Goal: Browse casually: Explore the website without a specific task or goal

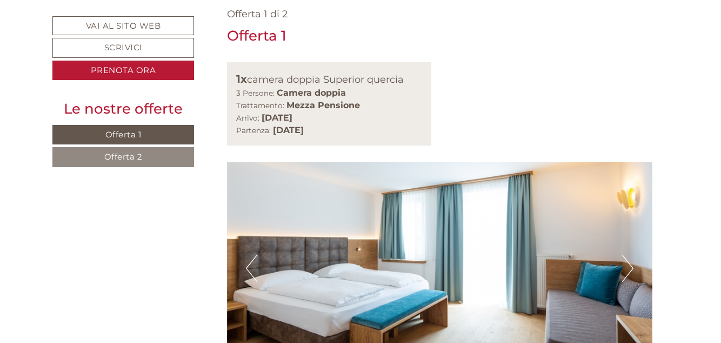
scroll to position [672, 0]
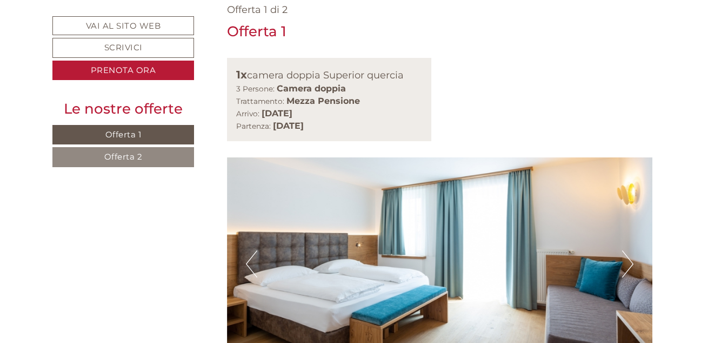
click at [628, 250] on button "Next" at bounding box center [627, 263] width 11 height 27
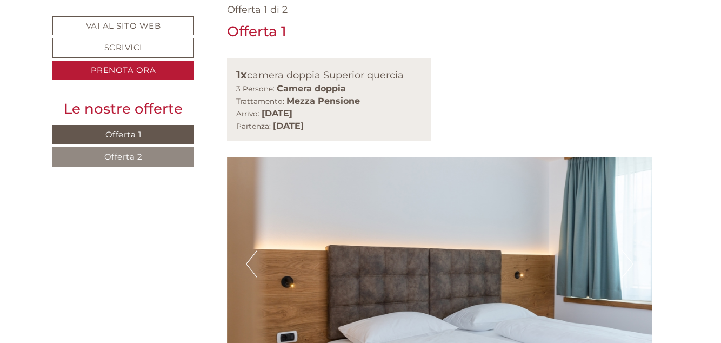
click at [259, 157] on img at bounding box center [440, 263] width 426 height 213
click at [623, 250] on button "Next" at bounding box center [627, 263] width 11 height 27
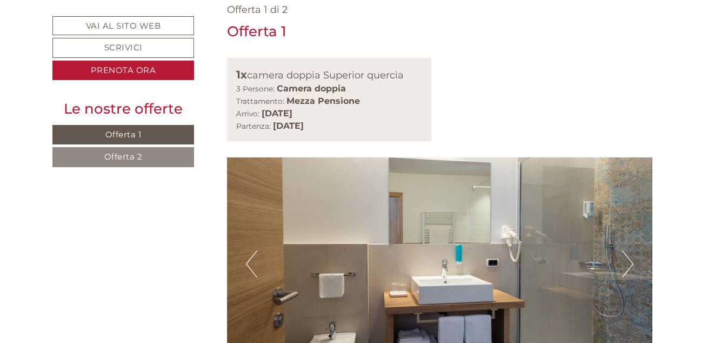
click at [627, 250] on button "Next" at bounding box center [627, 263] width 11 height 27
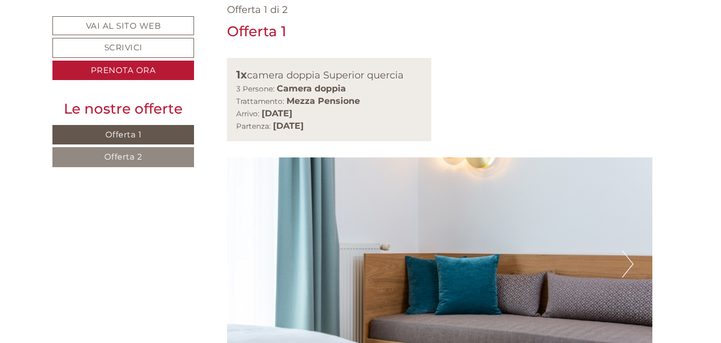
click at [628, 250] on button "Next" at bounding box center [627, 263] width 11 height 27
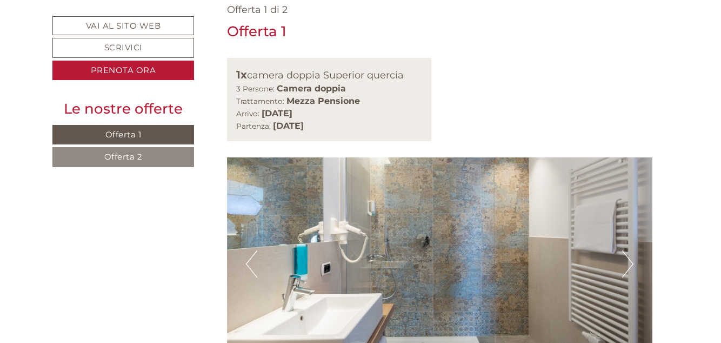
click at [629, 250] on button "Next" at bounding box center [627, 263] width 11 height 27
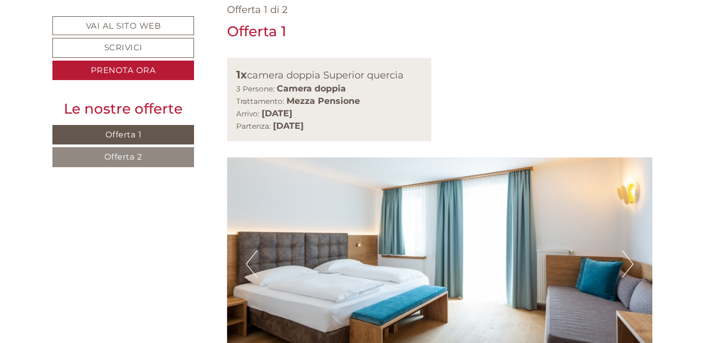
click at [627, 250] on button "Next" at bounding box center [627, 263] width 11 height 27
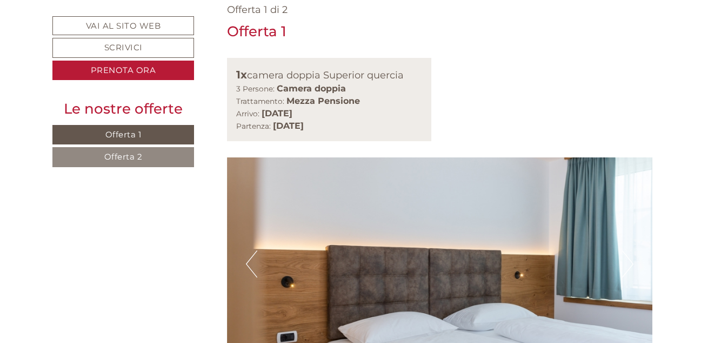
click at [628, 250] on button "Next" at bounding box center [627, 263] width 11 height 27
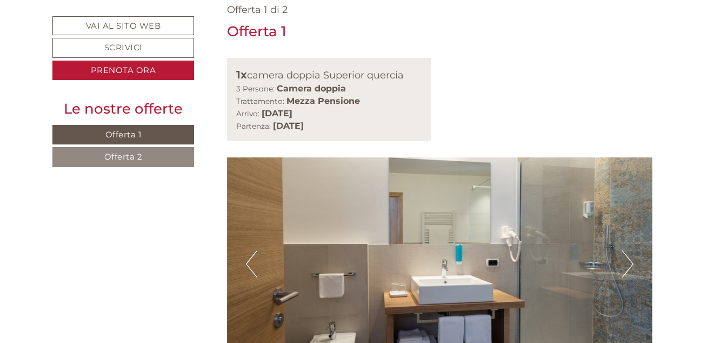
click at [629, 250] on button "Next" at bounding box center [627, 263] width 11 height 27
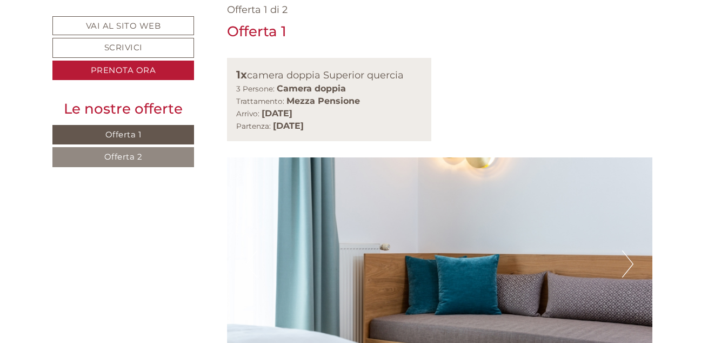
click at [634, 157] on img at bounding box center [440, 263] width 426 height 213
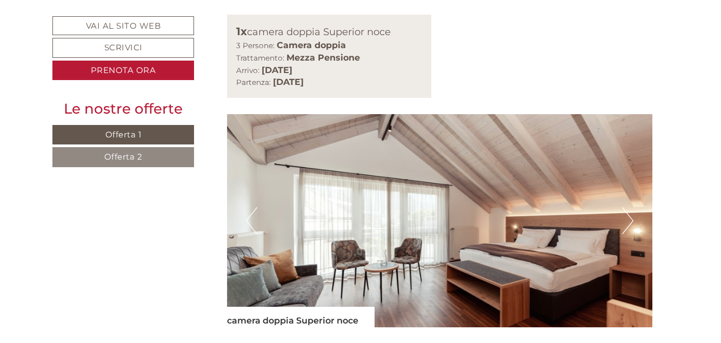
scroll to position [1416, 0]
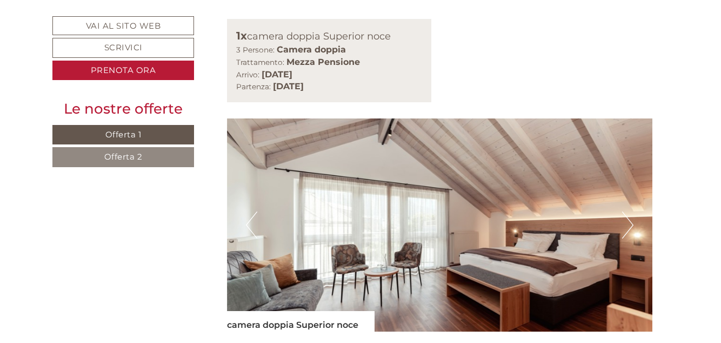
click at [620, 118] on img at bounding box center [440, 224] width 426 height 213
click at [626, 211] on button "Next" at bounding box center [627, 224] width 11 height 27
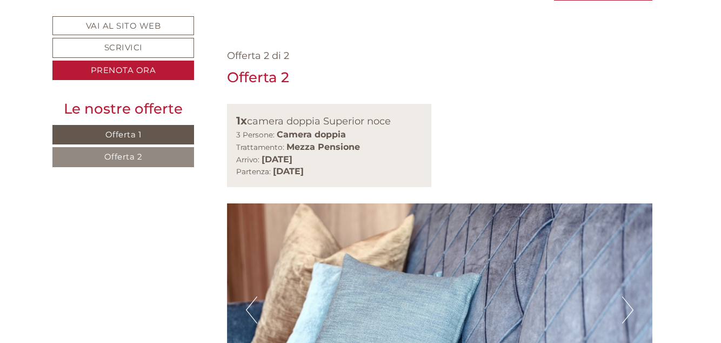
scroll to position [1327, 0]
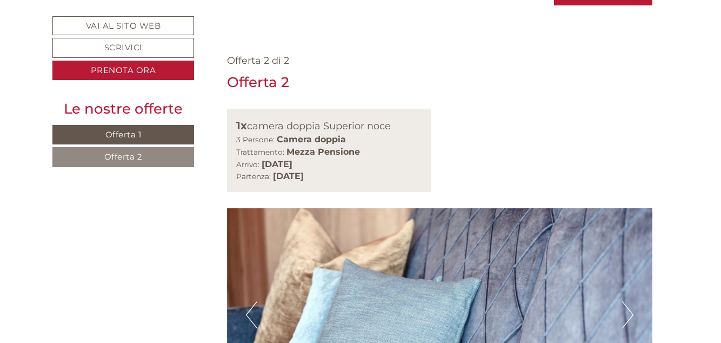
click at [634, 208] on img at bounding box center [440, 314] width 426 height 213
click at [628, 301] on button "Next" at bounding box center [627, 314] width 11 height 27
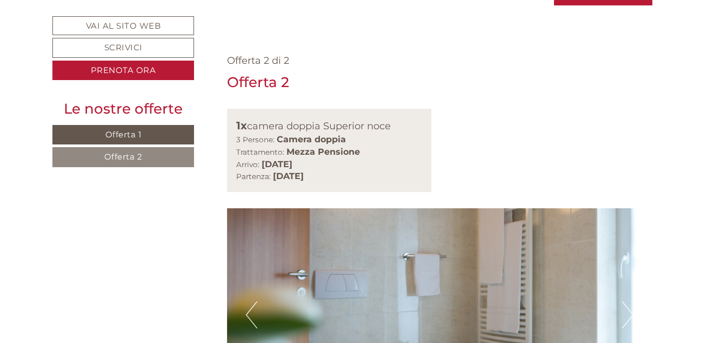
click at [628, 301] on button "Next" at bounding box center [627, 314] width 11 height 27
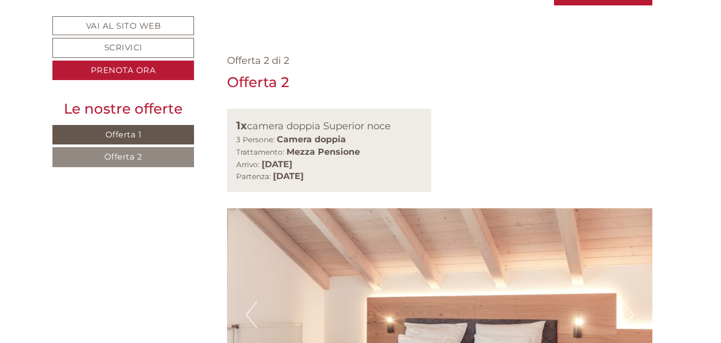
click at [629, 301] on button "Next" at bounding box center [627, 314] width 11 height 27
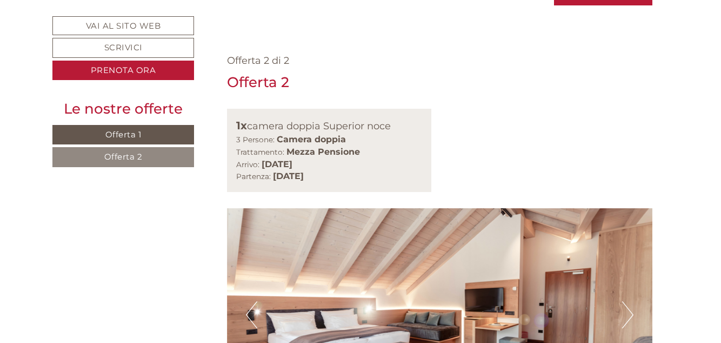
click at [627, 301] on button "Next" at bounding box center [627, 314] width 11 height 27
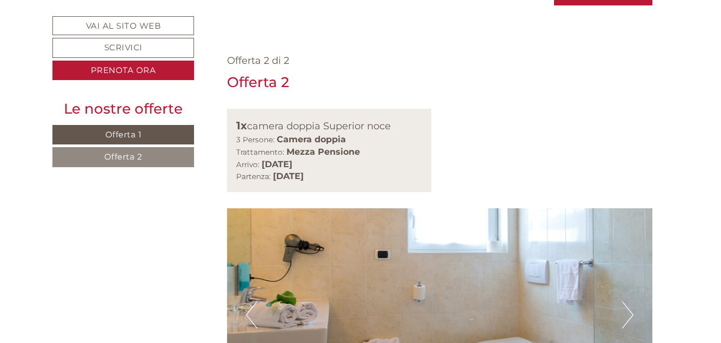
click at [622, 301] on button "Next" at bounding box center [627, 314] width 11 height 27
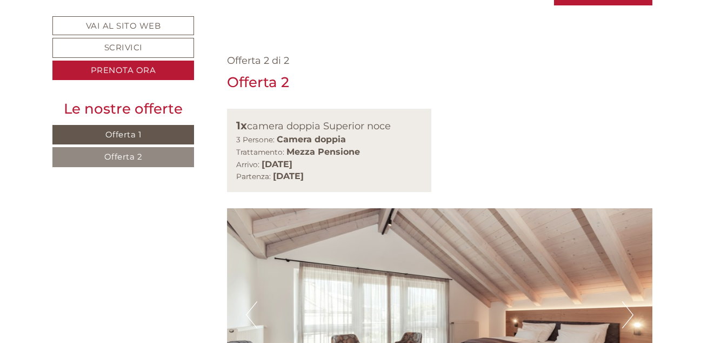
click at [624, 301] on button "Next" at bounding box center [627, 314] width 11 height 27
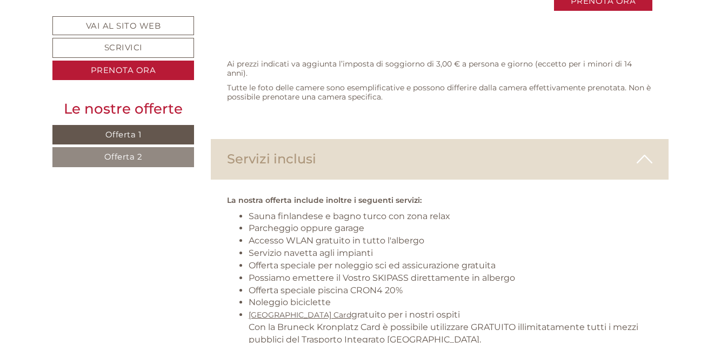
scroll to position [2029, 0]
